Goal: Find contact information: Find contact information

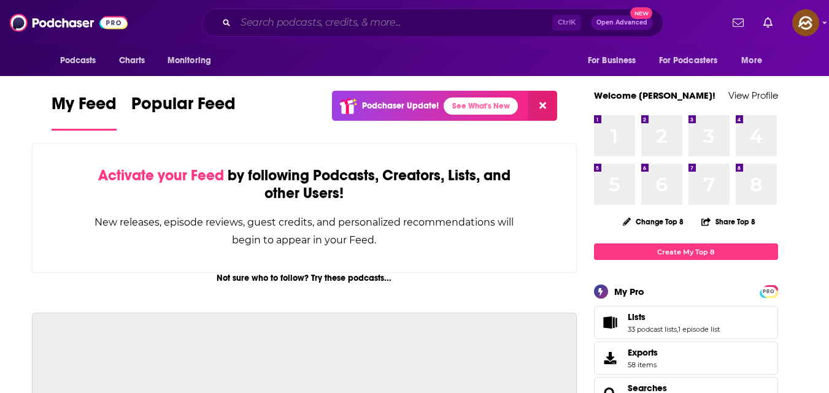
click at [335, 29] on input "Search podcasts, credits, & more..." at bounding box center [394, 23] width 317 height 20
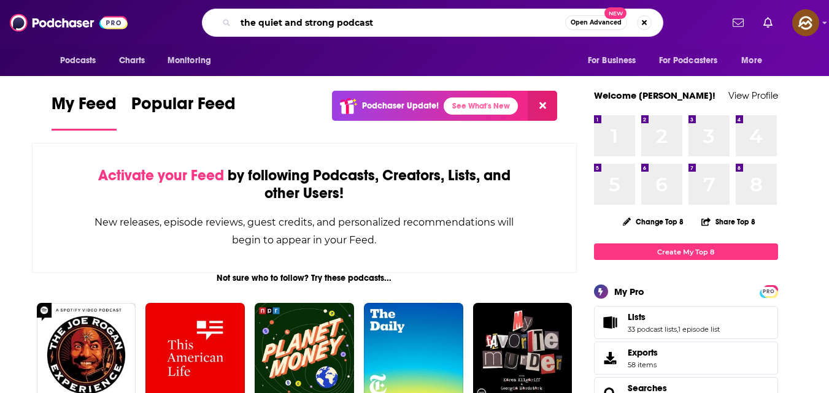
type input "the quiet and strong podcast"
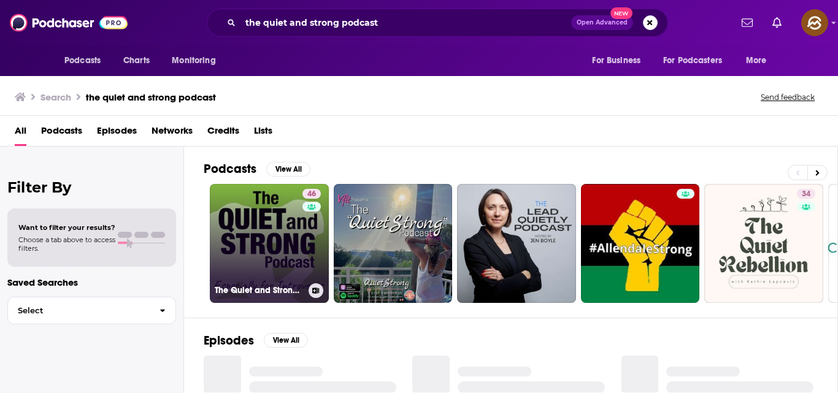
click at [287, 229] on link "46 The Quiet and Strong Podcast, Especially for Introverts" at bounding box center [269, 243] width 119 height 119
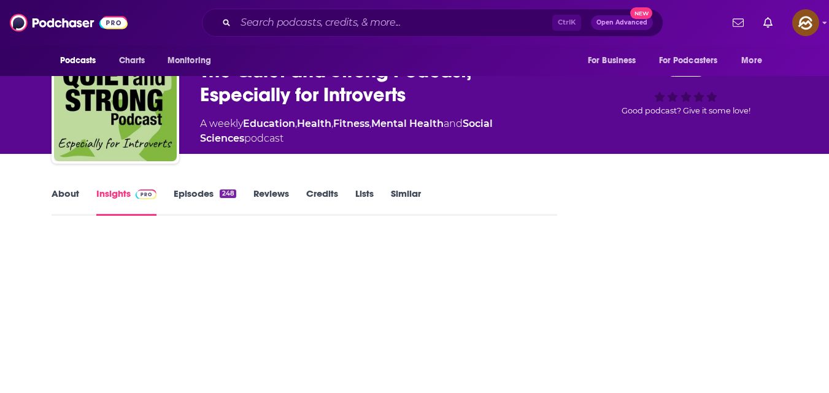
scroll to position [49, 0]
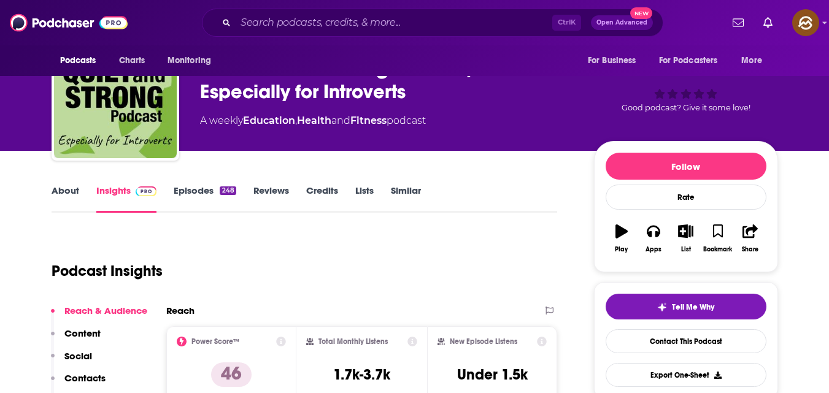
click at [212, 188] on link "Episodes 248" at bounding box center [205, 199] width 62 height 28
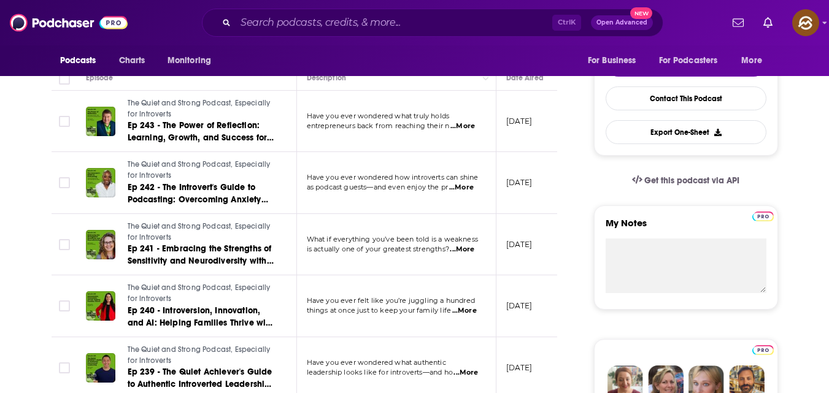
scroll to position [291, 0]
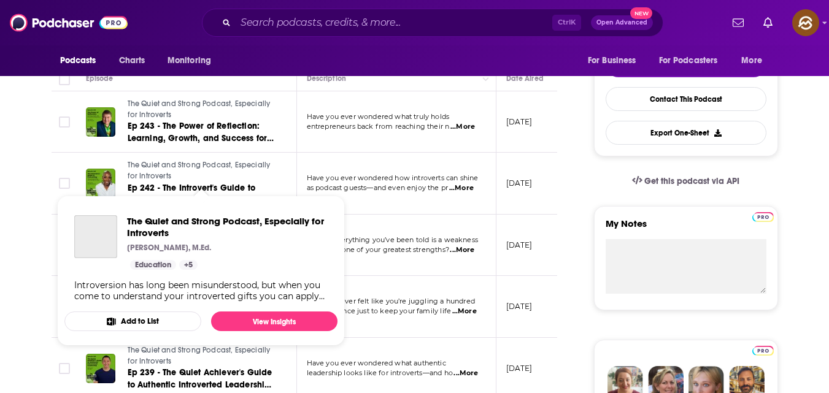
click at [193, 163] on span "The Quiet and Strong Podcast, Especially for Introverts" at bounding box center [199, 171] width 143 height 20
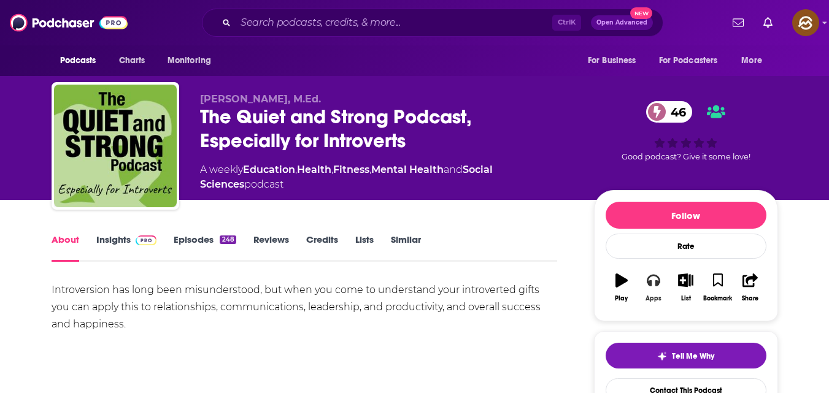
click at [652, 283] on icon "button" at bounding box center [653, 280] width 13 height 13
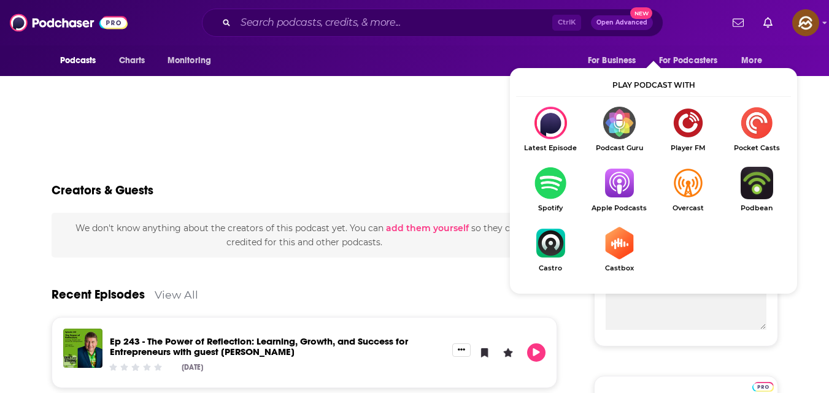
scroll to position [255, 0]
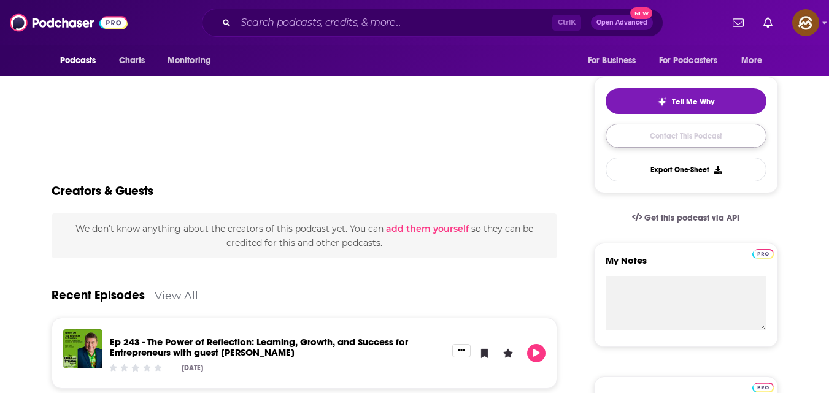
click at [648, 143] on link "Contact This Podcast" at bounding box center [686, 136] width 161 height 24
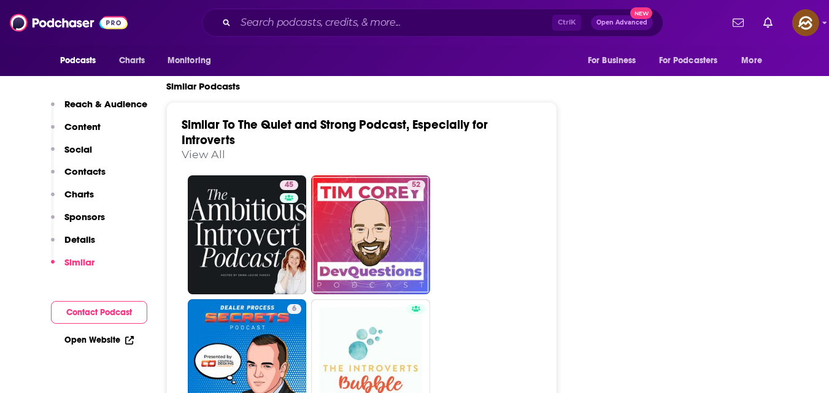
scroll to position [1831, 0]
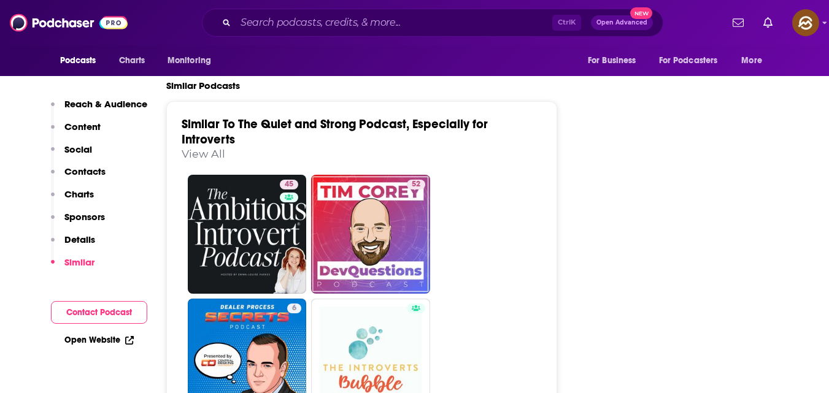
click at [79, 144] on p "Social" at bounding box center [78, 150] width 28 height 12
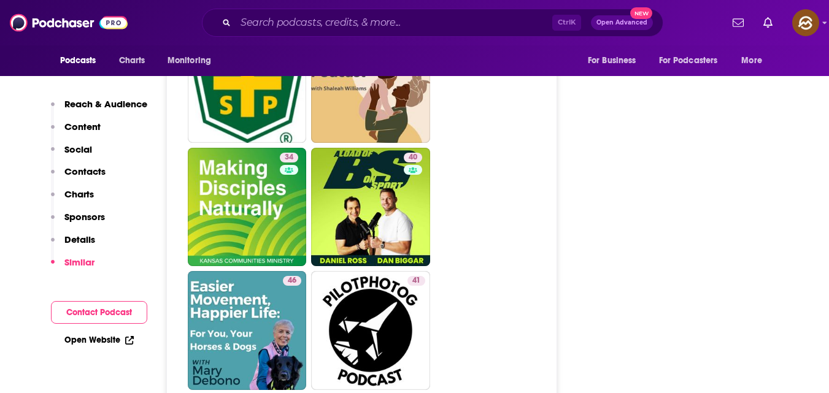
scroll to position [2601, 0]
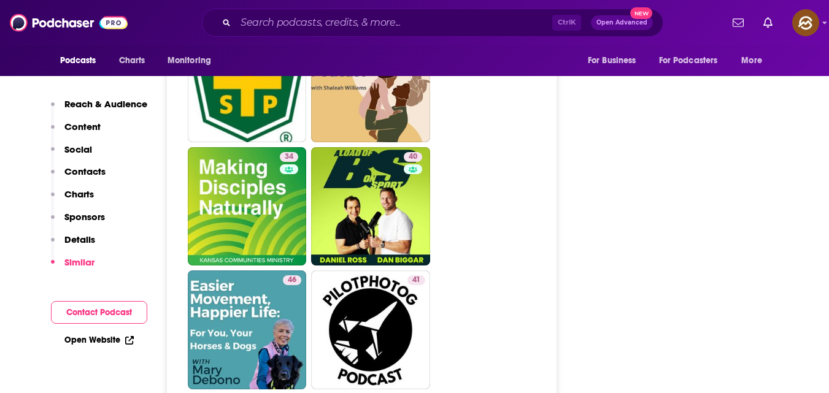
click at [102, 340] on link "Open Website" at bounding box center [98, 340] width 69 height 10
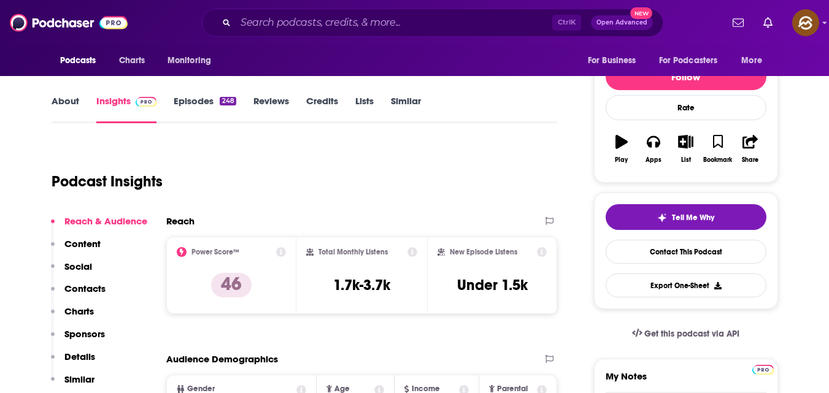
scroll to position [0, 0]
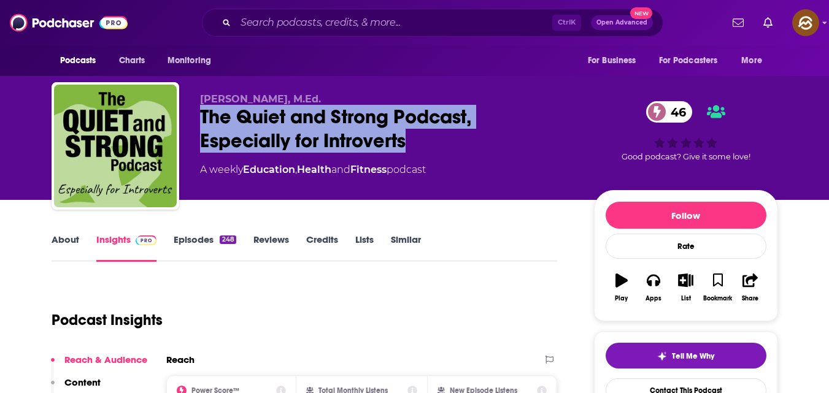
drag, startPoint x: 203, startPoint y: 113, endPoint x: 411, endPoint y: 144, distance: 210.2
click at [411, 144] on div "The Quiet and Strong Podcast, Especially for Introverts 46" at bounding box center [387, 129] width 374 height 48
copy h2 "The Quiet and Strong Podcast, Especially for Introverts"
